Goal: Transaction & Acquisition: Purchase product/service

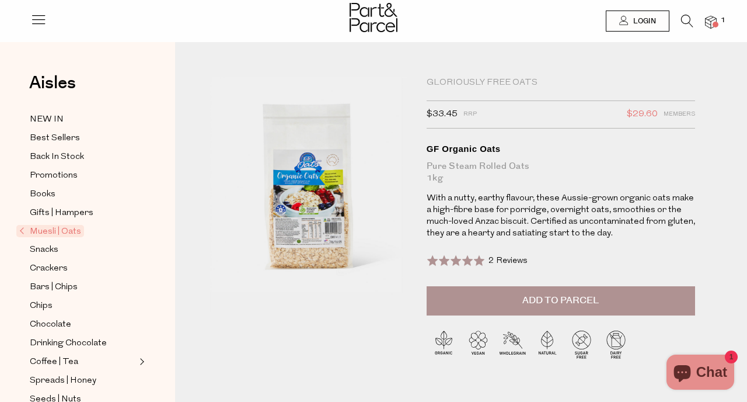
click at [711, 23] on img at bounding box center [711, 22] width 12 height 13
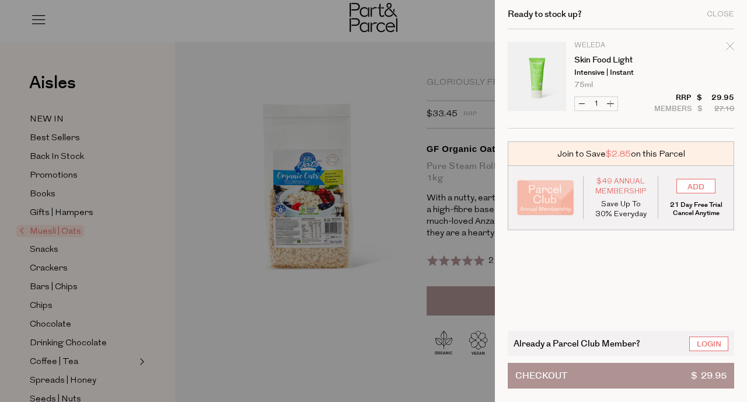
click at [344, 76] on div at bounding box center [373, 201] width 747 height 402
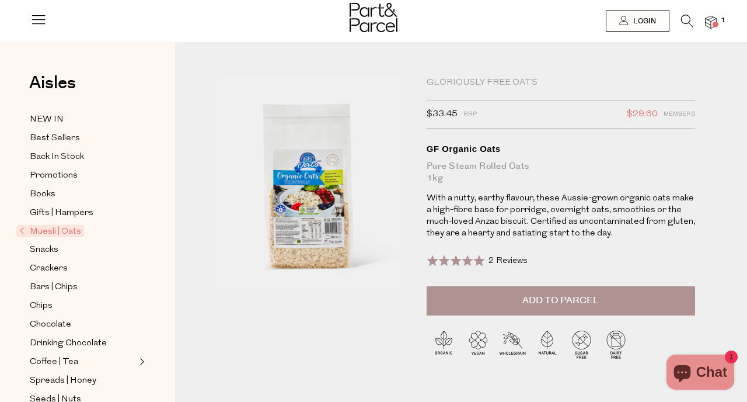
click at [685, 23] on icon at bounding box center [687, 21] width 12 height 13
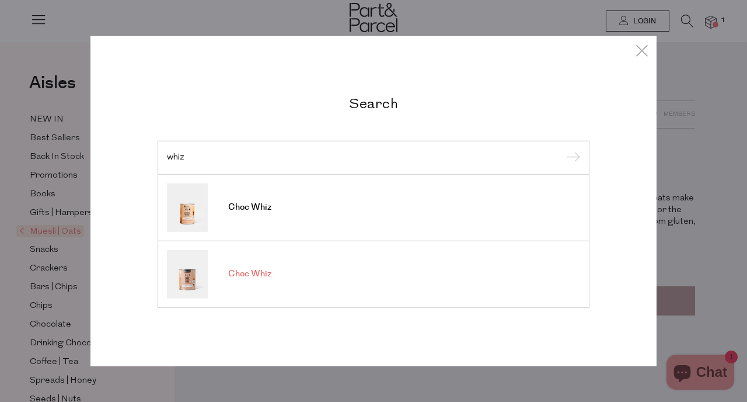
type input "whiz"
click at [249, 272] on span "Choc Whiz" at bounding box center [249, 274] width 43 height 12
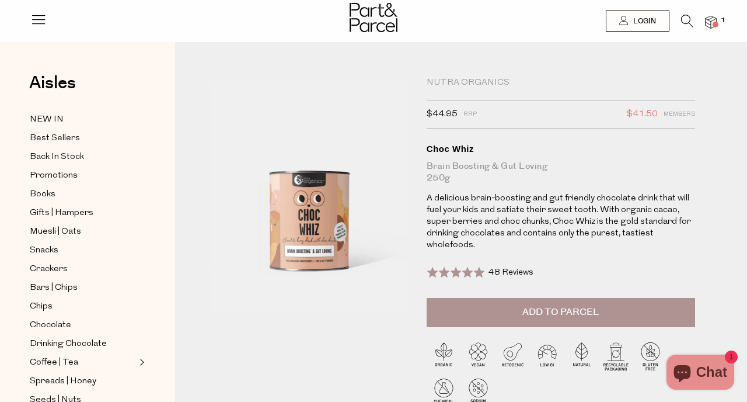
click at [564, 310] on span "Add to Parcel" at bounding box center [561, 311] width 76 height 13
